Goal: Task Accomplishment & Management: Manage account settings

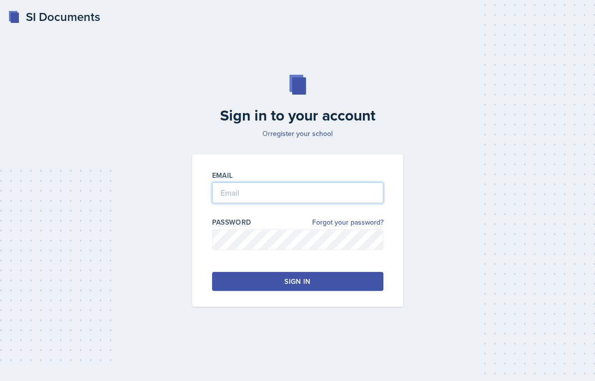
type input "[EMAIL_ADDRESS][PERSON_NAME][DOMAIN_NAME]"
click at [307, 283] on div "Sign in" at bounding box center [297, 281] width 26 height 10
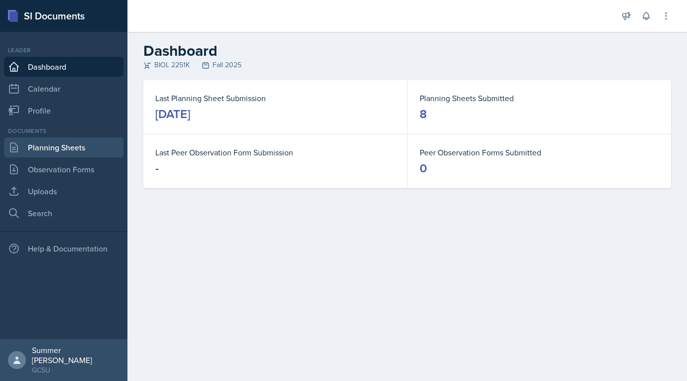
click at [60, 152] on link "Planning Sheets" at bounding box center [64, 147] width 120 height 20
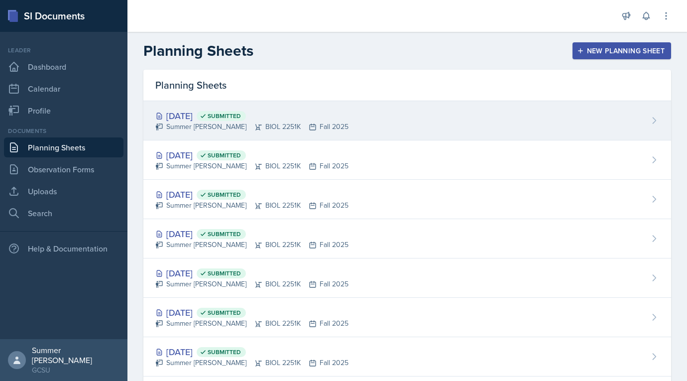
click at [212, 112] on div "[DATE] Submitted" at bounding box center [251, 115] width 193 height 13
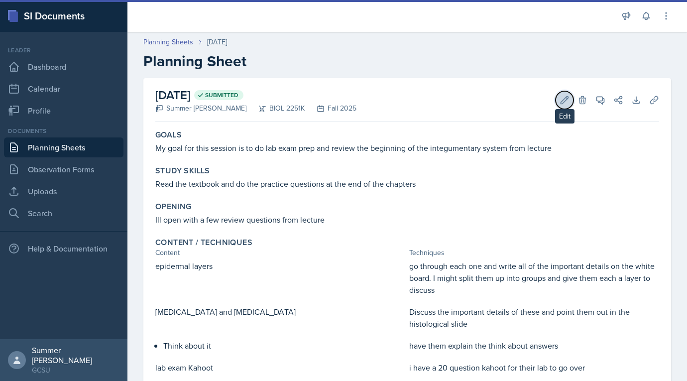
click at [562, 95] on icon at bounding box center [565, 100] width 10 height 10
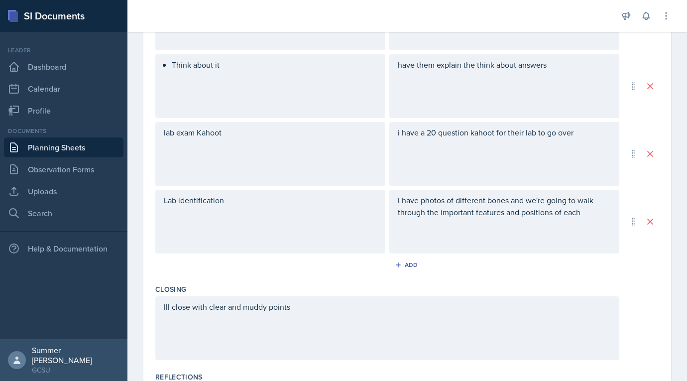
scroll to position [469, 0]
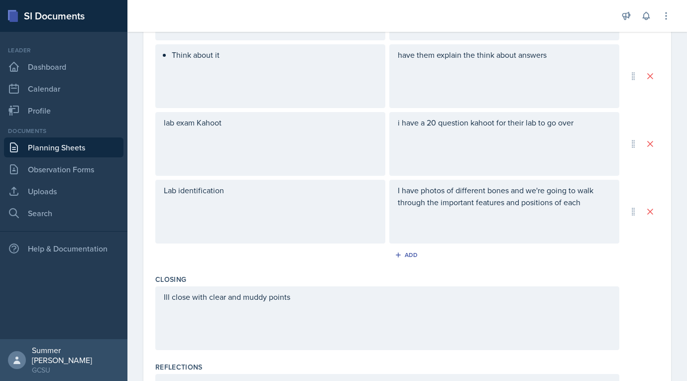
click at [443, 219] on div "I have photos of different bones and we're going to walk through the important …" at bounding box center [504, 212] width 230 height 64
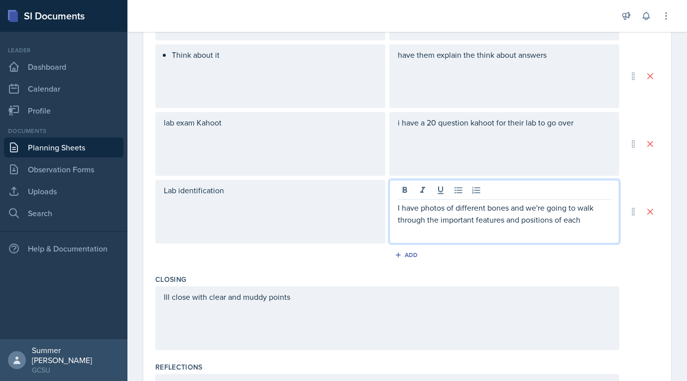
scroll to position [487, 0]
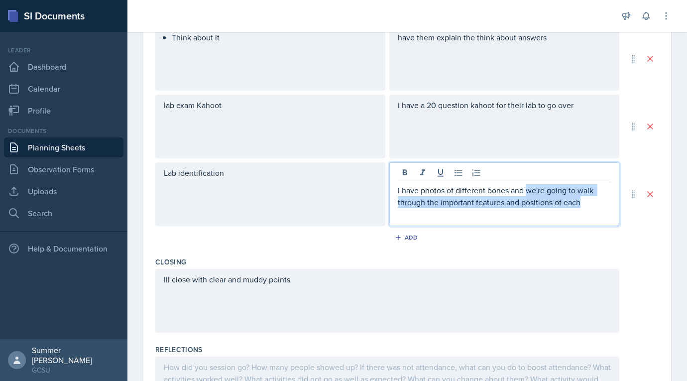
drag, startPoint x: 600, startPoint y: 199, endPoint x: 526, endPoint y: 193, distance: 73.9
click at [526, 193] on p "I have photos of different bones and we're going to walk through the important …" at bounding box center [504, 196] width 213 height 24
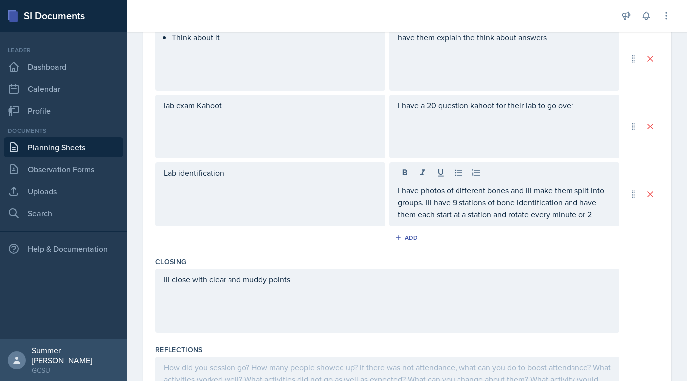
click at [534, 247] on div "Add" at bounding box center [407, 239] width 504 height 19
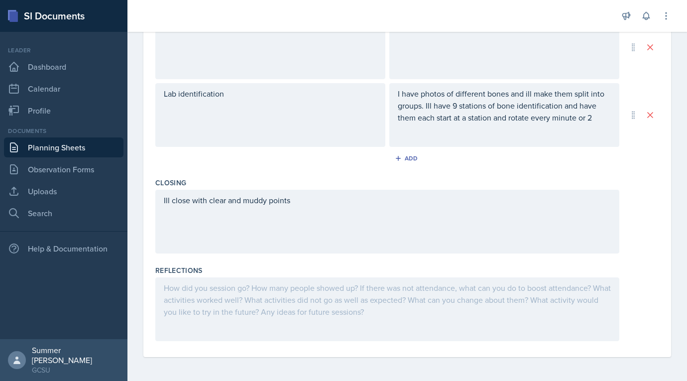
scroll to position [0, 0]
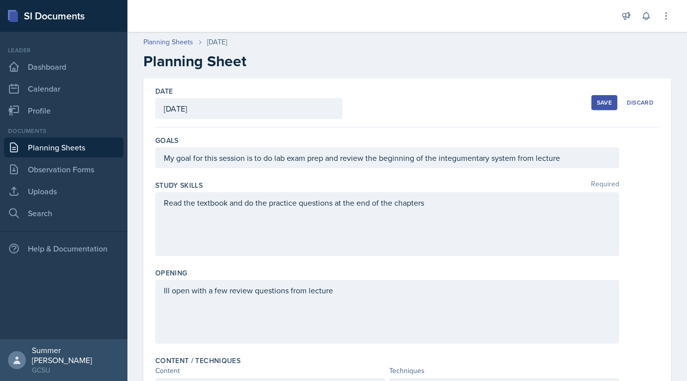
click at [595, 101] on div "Save" at bounding box center [604, 103] width 15 height 8
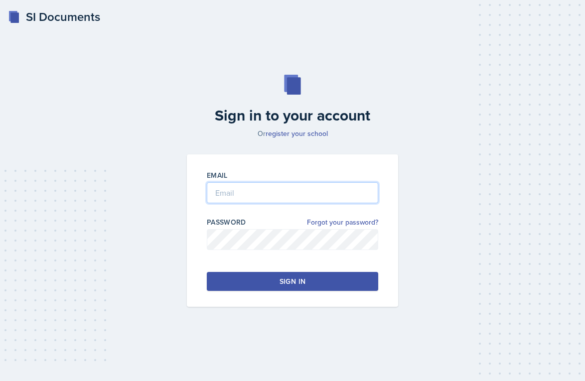
type input "[EMAIL_ADDRESS][PERSON_NAME][DOMAIN_NAME]"
click at [302, 276] on button "Sign in" at bounding box center [292, 281] width 171 height 19
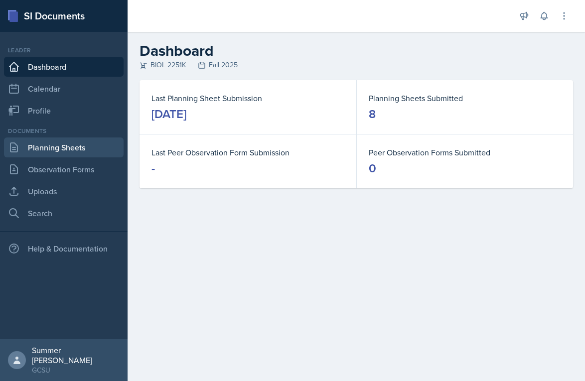
click at [58, 152] on link "Planning Sheets" at bounding box center [64, 147] width 120 height 20
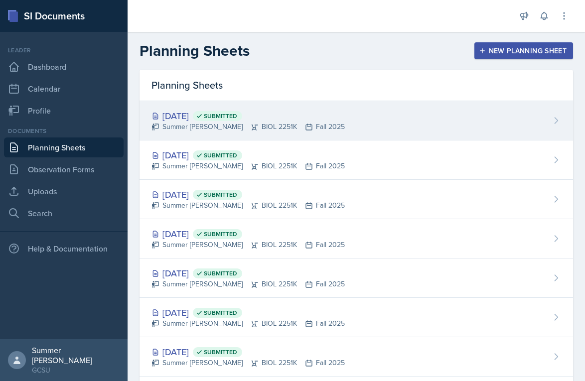
click at [209, 113] on div "[DATE] Submitted" at bounding box center [247, 115] width 193 height 13
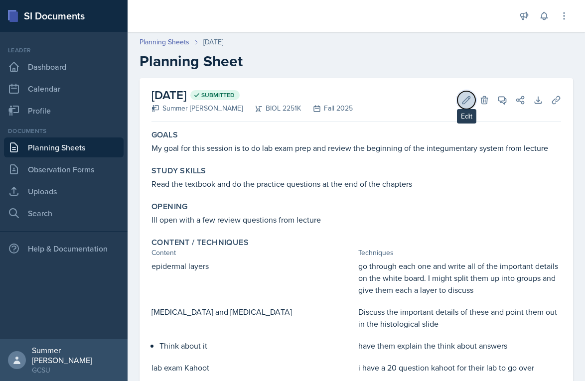
click at [474, 101] on button "Edit" at bounding box center [466, 100] width 18 height 18
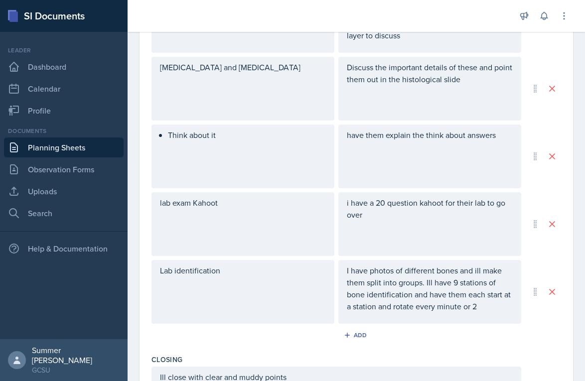
scroll to position [497, 0]
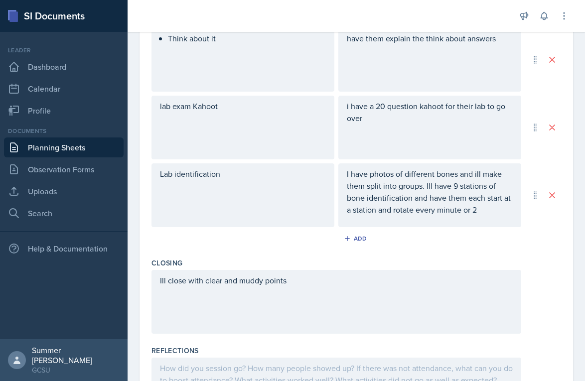
click at [457, 184] on p "I have photos of different bones and ill make them split into groups. Ill have …" at bounding box center [430, 192] width 166 height 48
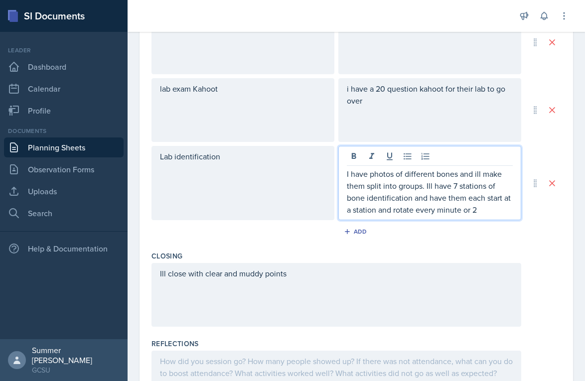
click at [440, 240] on div "Add" at bounding box center [355, 233] width 409 height 19
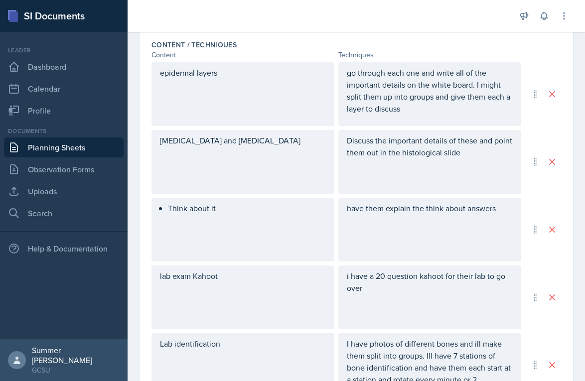
scroll to position [0, 0]
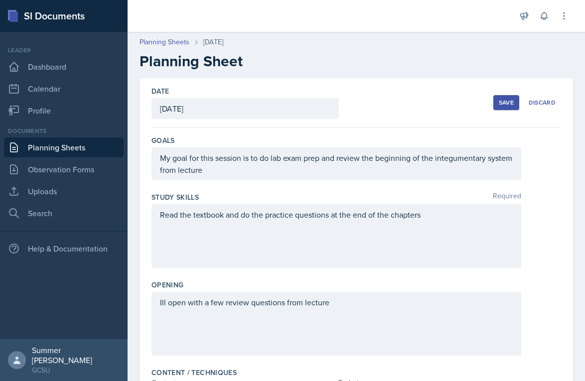
click at [505, 103] on div "Save" at bounding box center [505, 103] width 15 height 8
